Goal: Task Accomplishment & Management: Complete application form

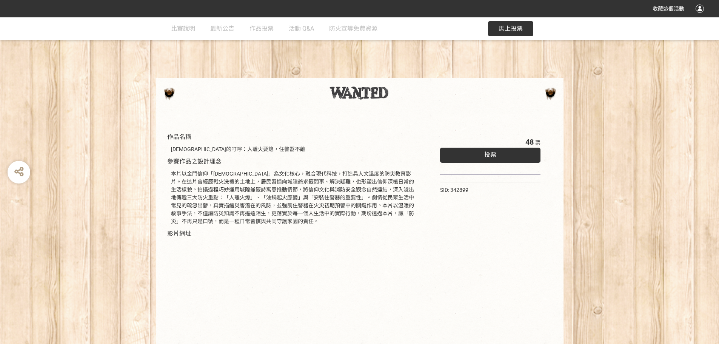
click at [106, 196] on div "作品名稱 城隍爺的叮嚀：人離火要熄，住警器不離 參賽作品之設計理念 本片以金門信仰「城隍爺」為文化核心，融合現代科技，打造具人文溫度的防災教育影片。在這片曾經…" at bounding box center [359, 255] width 719 height 282
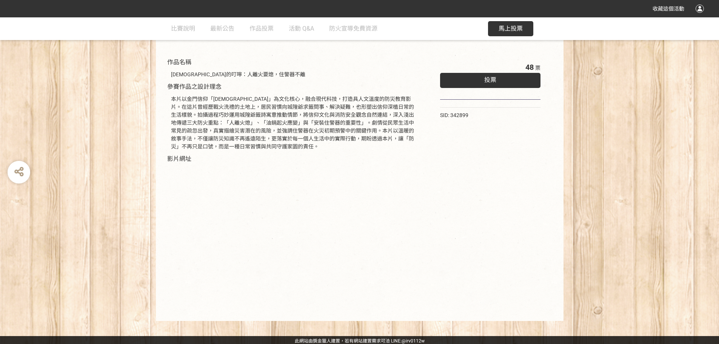
scroll to position [77, 0]
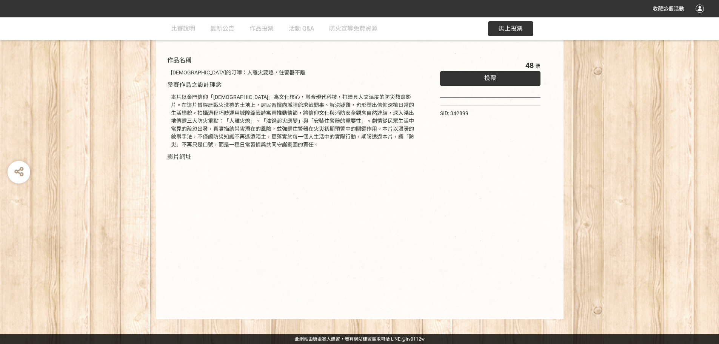
click at [515, 30] on span "馬上投票" at bounding box center [511, 28] width 24 height 7
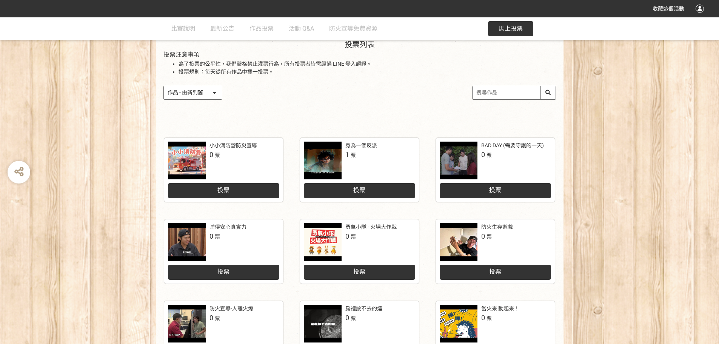
scroll to position [48, 0]
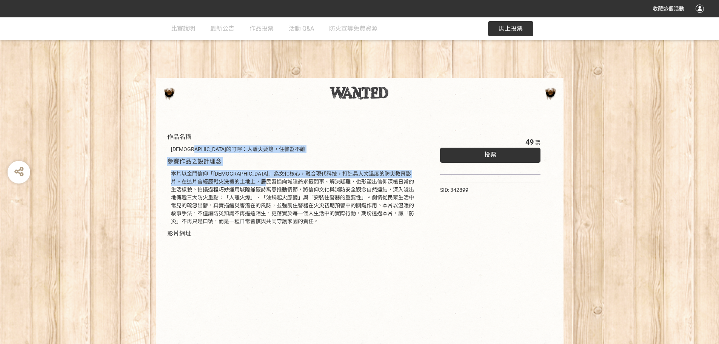
drag, startPoint x: 277, startPoint y: 161, endPoint x: 305, endPoint y: 187, distance: 38.5
click at [305, 186] on div "作品名稱 城隍爺的叮嚀：人離火要熄，住警器不離 參賽作品之設計理念 本片以金門信仰「城隍爺」為文化核心，融合現代科技，打造具人文溫度的防災教育影片。在這片曾經…" at bounding box center [294, 258] width 254 height 252
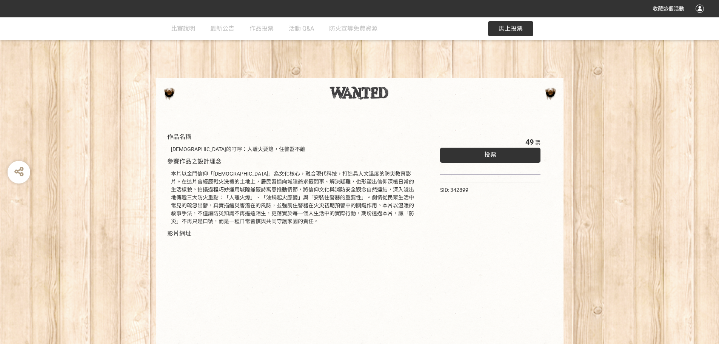
click at [306, 188] on div "本片以金門信仰「城隍爺」為文化核心，融合現代科技，打造具人文溫度的防災教育影片。在這片曾經歷戰火洗禮的土地上，居民習慣向城隍爺求籤問事、解決疑難，也形塑出信仰…" at bounding box center [294, 197] width 246 height 55
click at [517, 26] on span "馬上投票" at bounding box center [511, 28] width 24 height 7
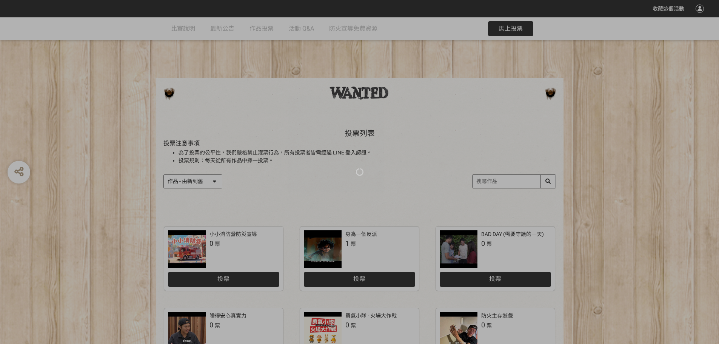
click at [511, 181] on div at bounding box center [359, 172] width 719 height 344
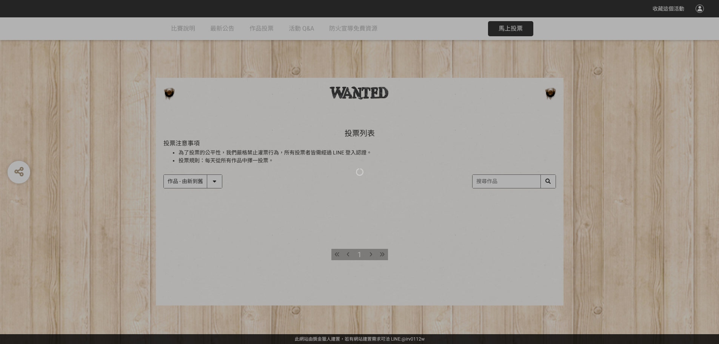
click at [519, 131] on div at bounding box center [359, 172] width 719 height 344
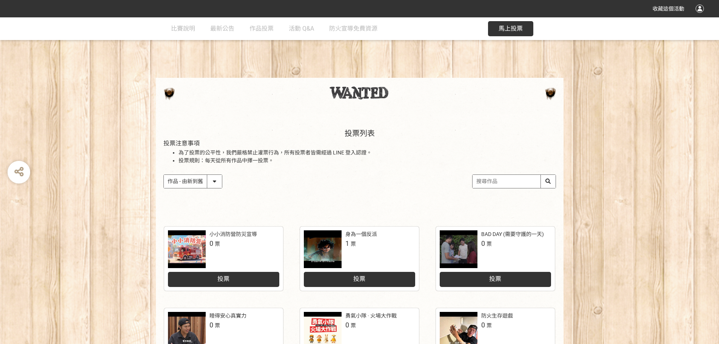
click at [618, 160] on div "投票列表 投票注意事項 為了投票的公平性，我們嚴格禁止灌票行為，所有投票者皆需經過 LINE 登入認證。 投票規則：每天從所有作品中擇一投票。 作品 - 由新…" at bounding box center [359, 166] width 719 height 105
click at [504, 183] on input "search" at bounding box center [514, 181] width 83 height 13
type input "人"
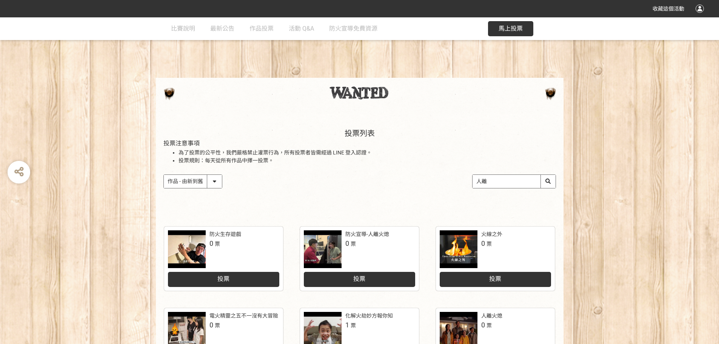
type input "人"
type input "火要熄"
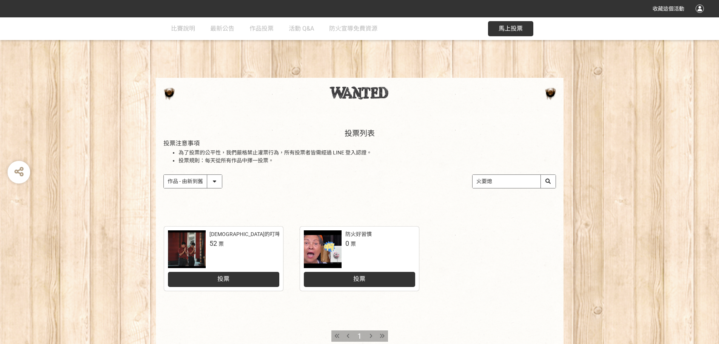
click at [213, 278] on div "投票" at bounding box center [223, 279] width 111 height 15
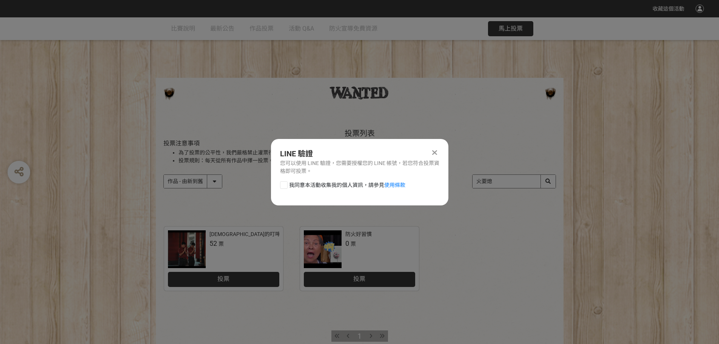
click at [323, 186] on span "我同意本活動收集我的個人資訊，請參見 使用條款" at bounding box center [347, 185] width 116 height 8
click at [285, 186] on input "我同意本活動收集我的個人資訊，請參見 使用條款" at bounding box center [282, 184] width 5 height 5
checkbox input "false"
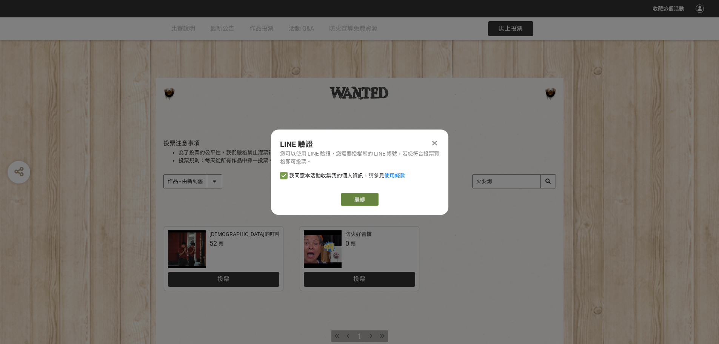
click at [355, 199] on link "繼續" at bounding box center [360, 199] width 38 height 13
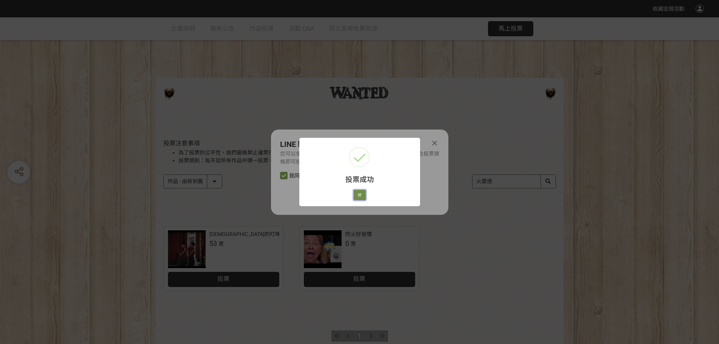
click at [364, 197] on button "好" at bounding box center [360, 195] width 12 height 11
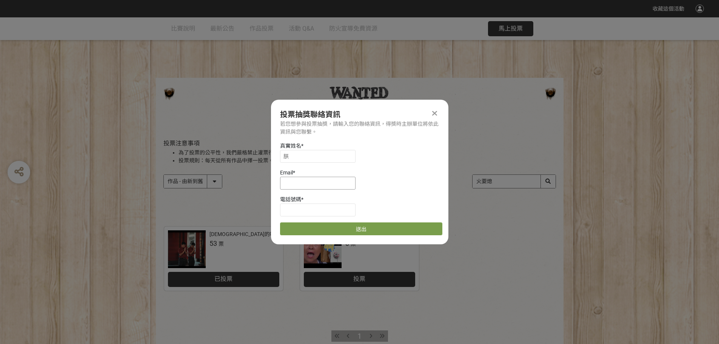
scroll to position [0, 0]
click at [306, 211] on input at bounding box center [317, 209] width 75 height 13
click at [311, 179] on input at bounding box center [317, 182] width 75 height 13
type input "[EMAIL_ADDRESS][DOMAIN_NAME]"
type input "0972029760"
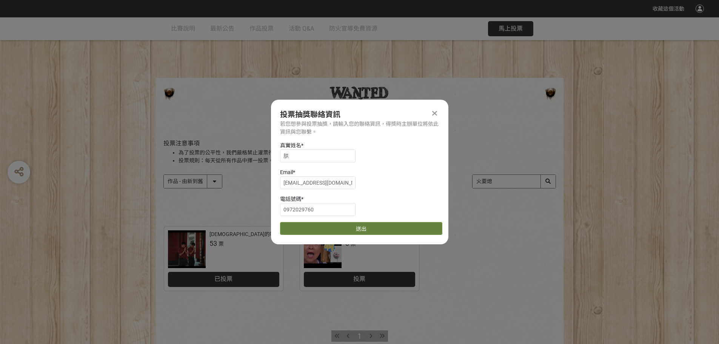
click at [354, 234] on button "送出" at bounding box center [361, 228] width 162 height 13
